Goal: Navigation & Orientation: Find specific page/section

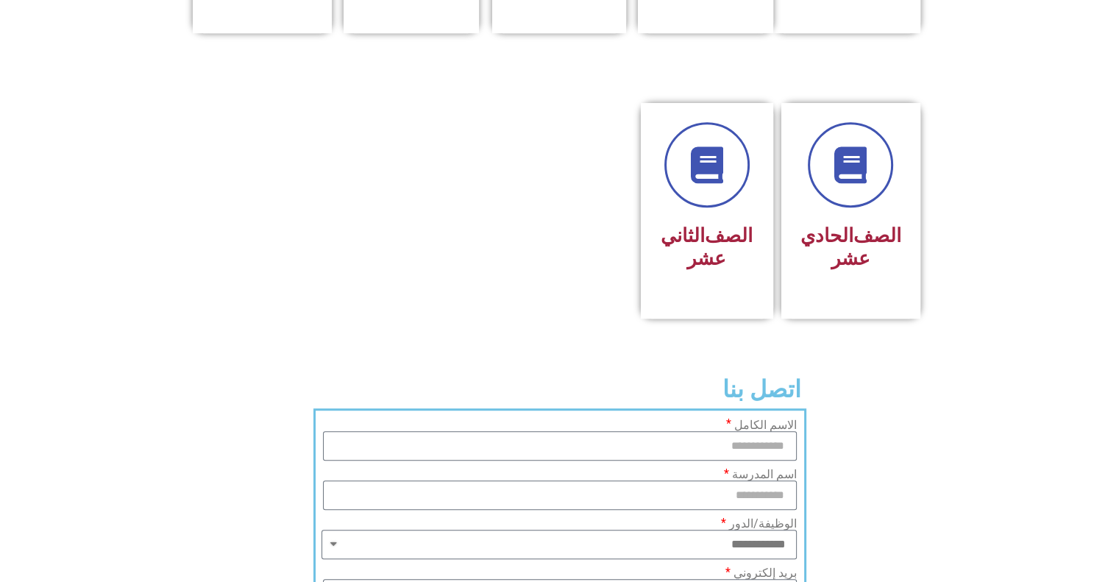
scroll to position [812, 0]
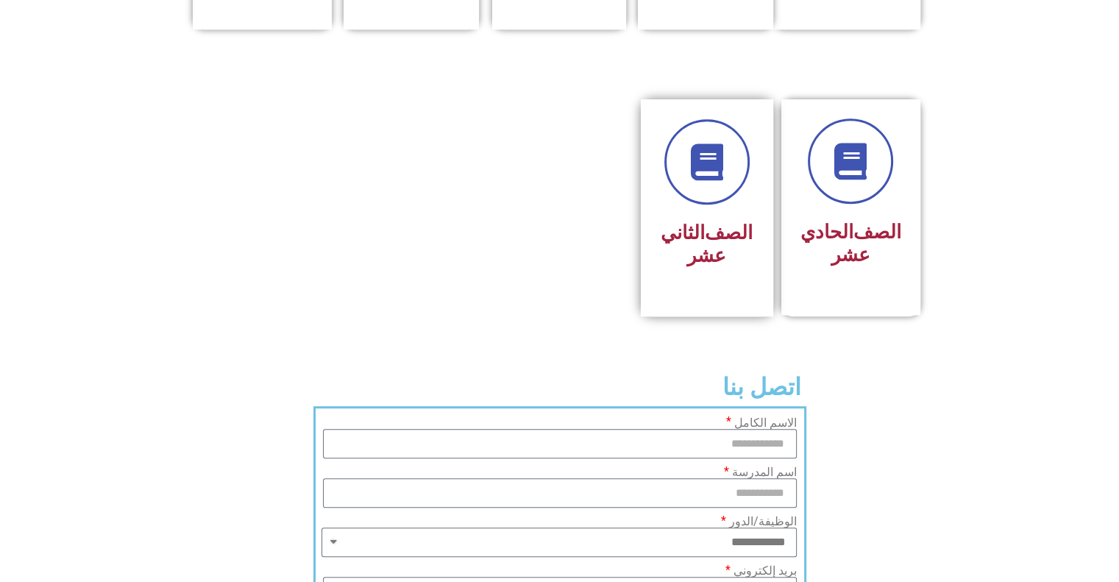
click at [705, 243] on font "الصف" at bounding box center [729, 232] width 48 height 22
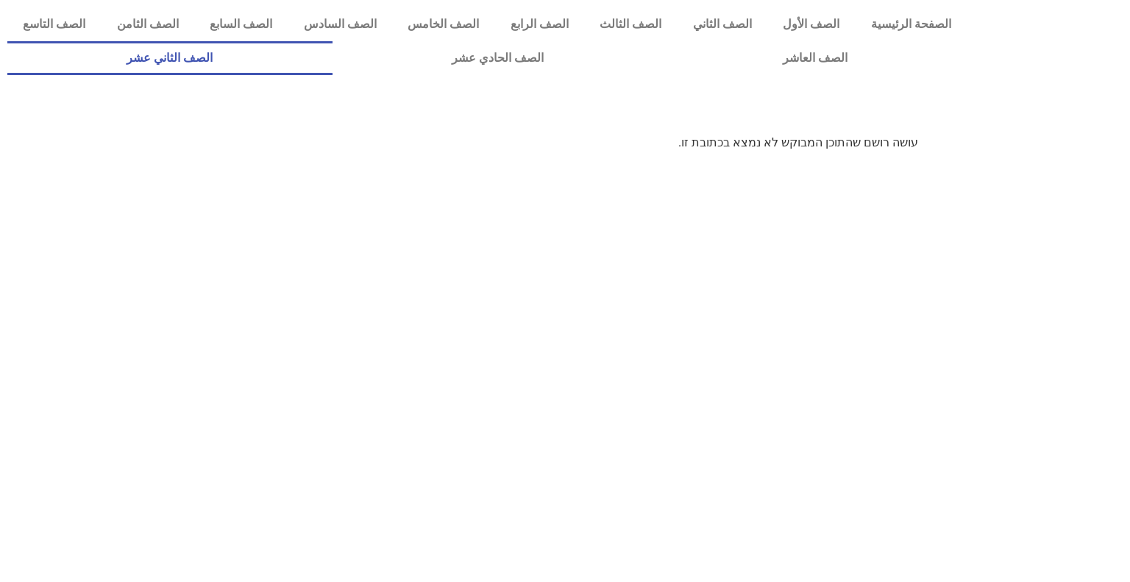
click at [232, 74] on link "الصف الثاني عشر" at bounding box center [169, 58] width 325 height 34
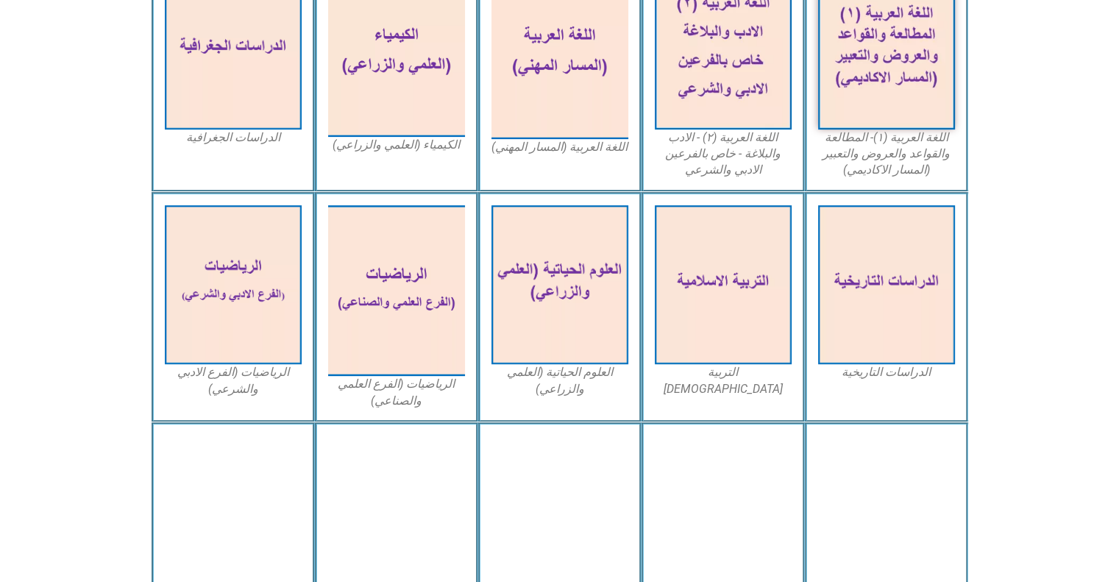
scroll to position [477, 0]
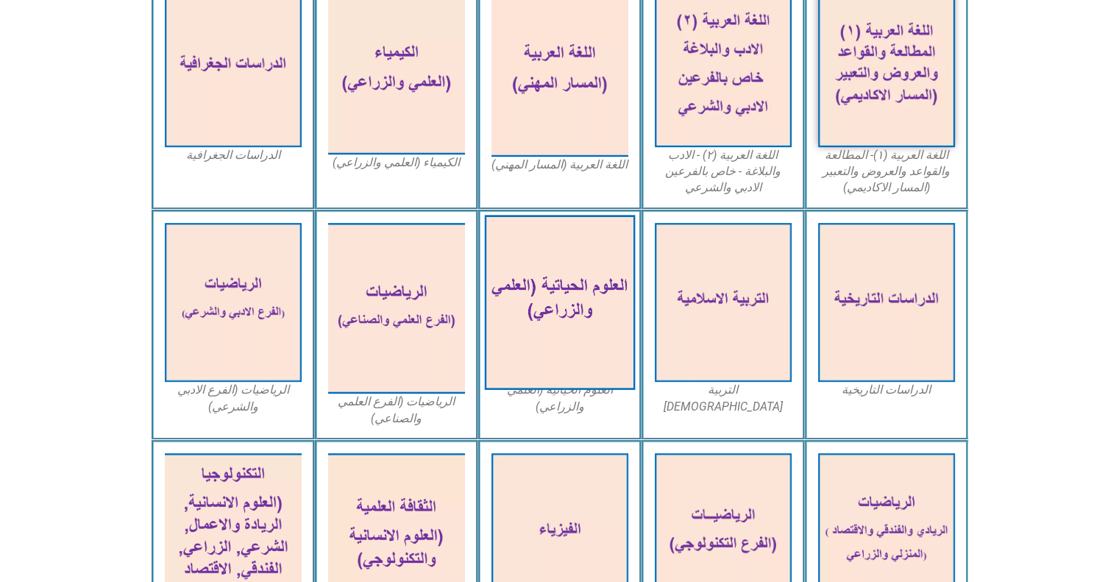
click at [552, 307] on img at bounding box center [559, 302] width 151 height 175
